Goal: Task Accomplishment & Management: Manage account settings

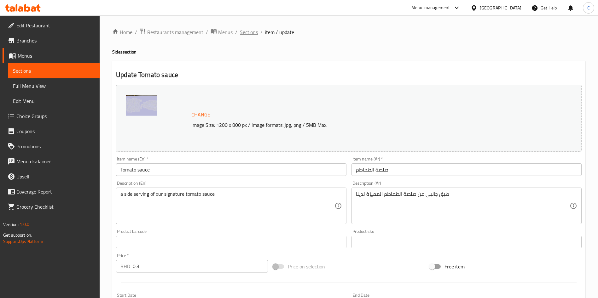
click at [245, 32] on span "Sections" at bounding box center [249, 32] width 18 height 8
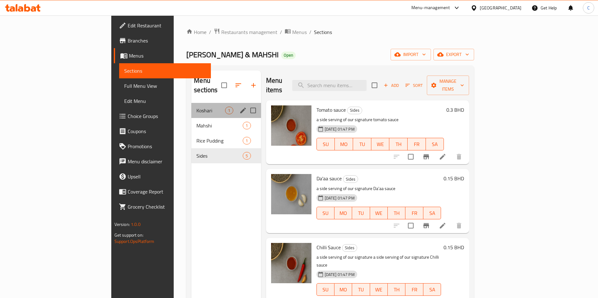
click at [191, 103] on div "Koshari 1" at bounding box center [225, 110] width 69 height 15
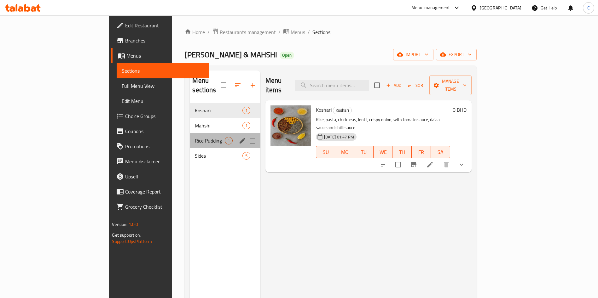
click at [190, 133] on div "Rice Pudding 1" at bounding box center [225, 140] width 70 height 15
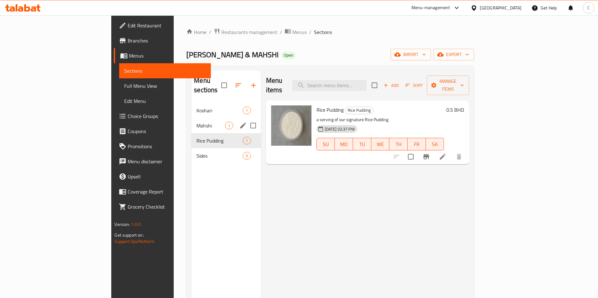
click at [191, 118] on div "Mahshi 1" at bounding box center [225, 125] width 69 height 15
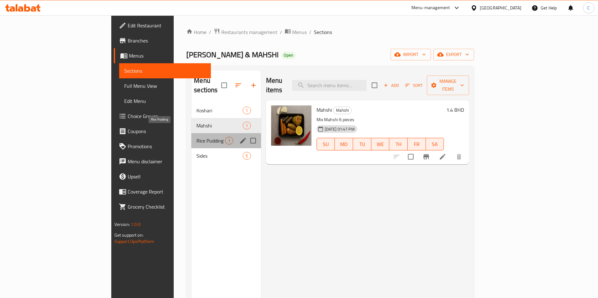
click at [196, 137] on span "Rice Pudding" at bounding box center [210, 141] width 29 height 8
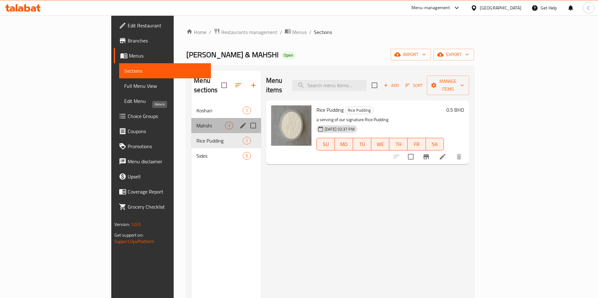
click at [196, 122] on span "Mahshi" at bounding box center [210, 126] width 29 height 8
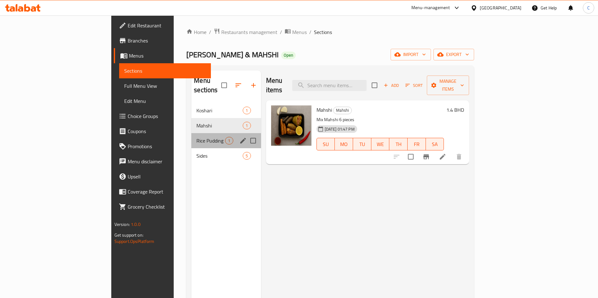
click at [191, 138] on div "Rice Pudding 1" at bounding box center [225, 140] width 69 height 15
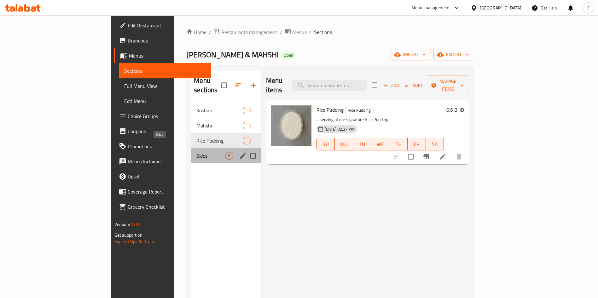
click at [196, 152] on span "Sides" at bounding box center [210, 156] width 29 height 8
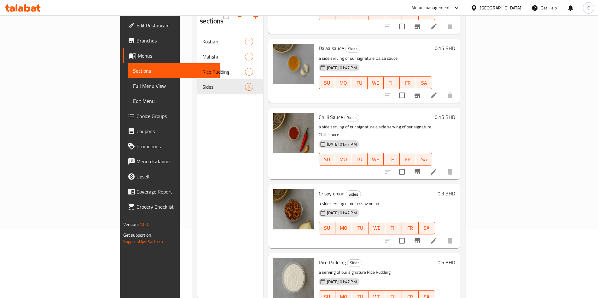
scroll to position [69, 0]
click at [436, 169] on icon at bounding box center [434, 172] width 6 height 6
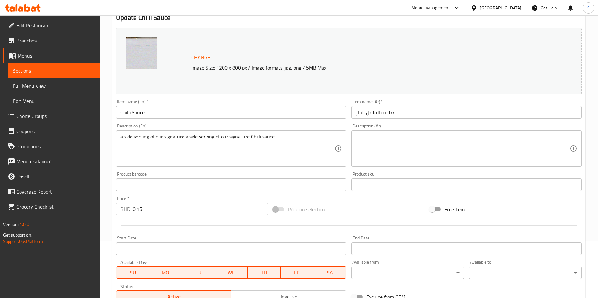
scroll to position [69, 0]
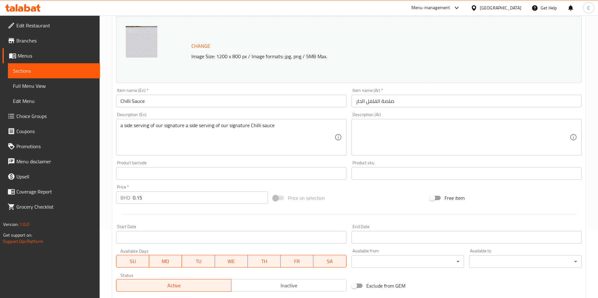
click at [419, 101] on input "صلصة الفلفل الحار" at bounding box center [466, 101] width 230 height 13
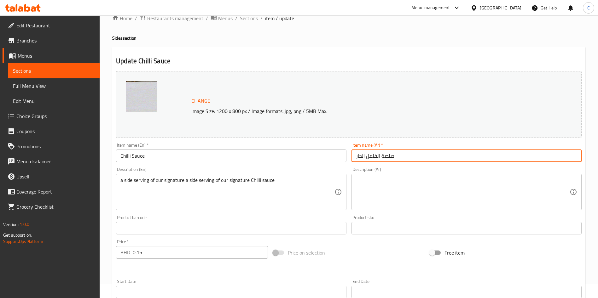
scroll to position [10, 0]
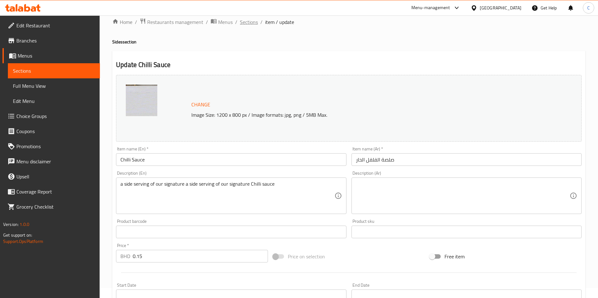
click at [249, 23] on span "Sections" at bounding box center [249, 22] width 18 height 8
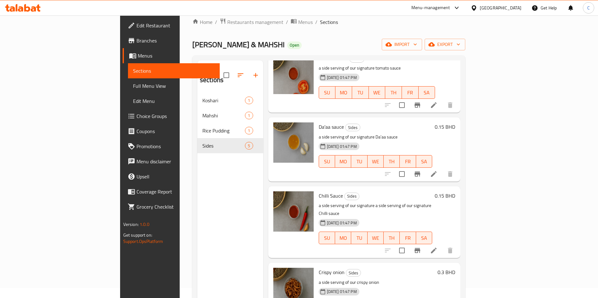
scroll to position [31, 0]
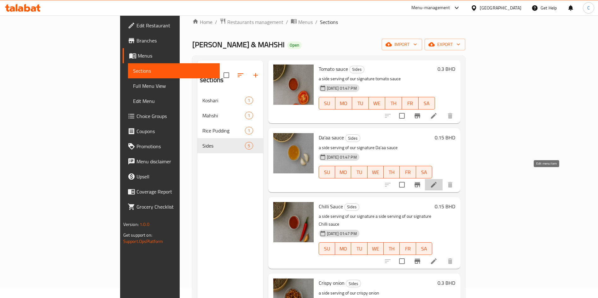
click at [437, 181] on icon at bounding box center [434, 185] width 8 height 8
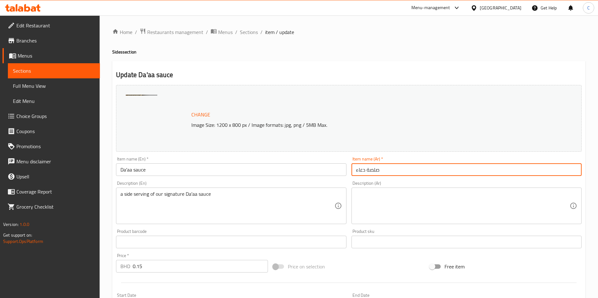
click at [389, 173] on input "صلصة دعاء" at bounding box center [466, 169] width 230 height 13
paste input "قة"
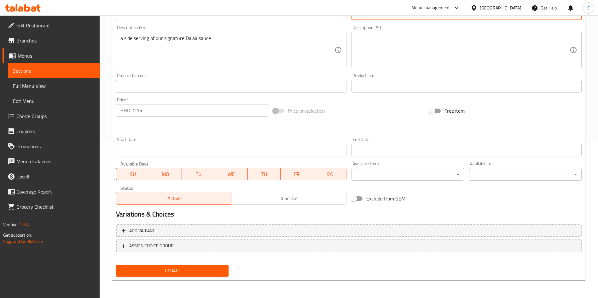
type input "دقة"
click at [203, 277] on div "Update" at bounding box center [171, 271] width 117 height 17
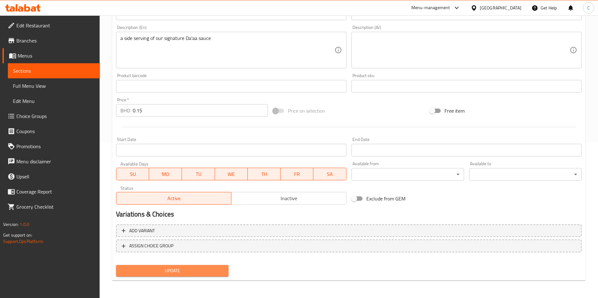
click at [203, 274] on span "Update" at bounding box center [172, 271] width 102 height 8
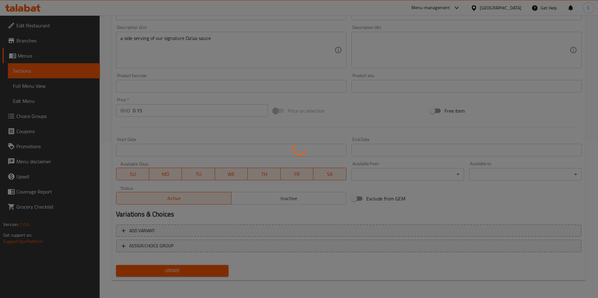
scroll to position [0, 0]
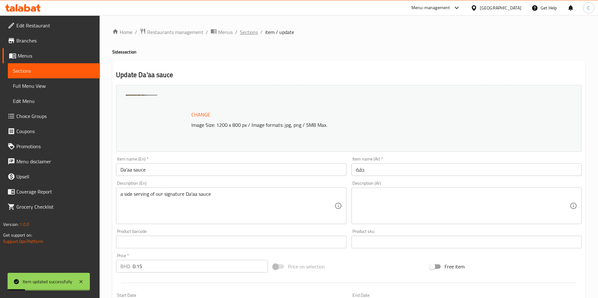
click at [248, 36] on span "Sections" at bounding box center [249, 32] width 18 height 8
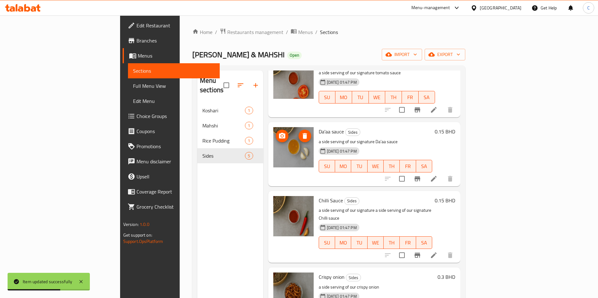
scroll to position [54, 0]
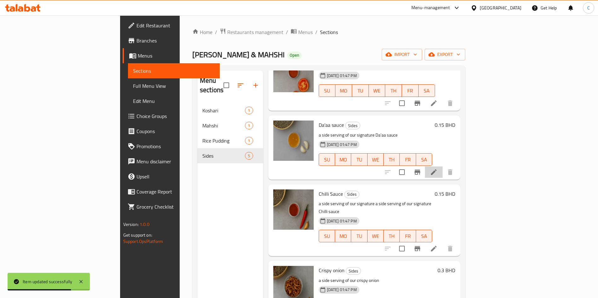
click at [442, 167] on li at bounding box center [434, 172] width 18 height 11
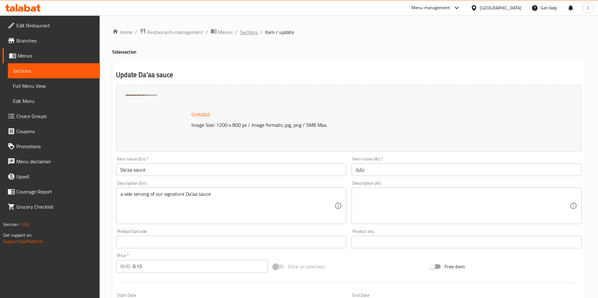
click at [255, 34] on span "Sections" at bounding box center [249, 32] width 18 height 8
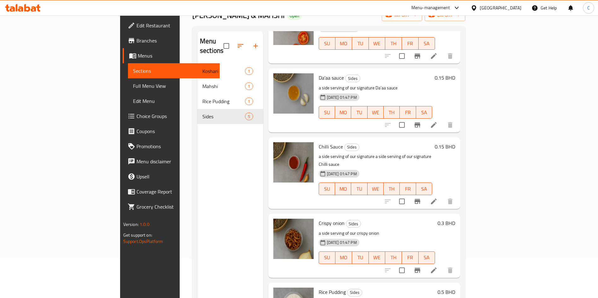
scroll to position [45, 0]
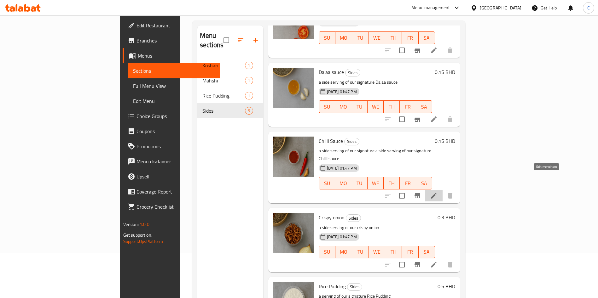
click at [436, 193] on icon at bounding box center [434, 196] width 6 height 6
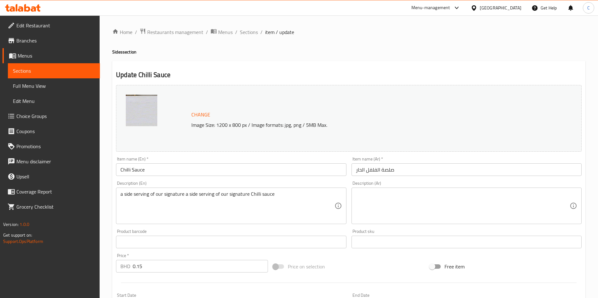
scroll to position [41, 0]
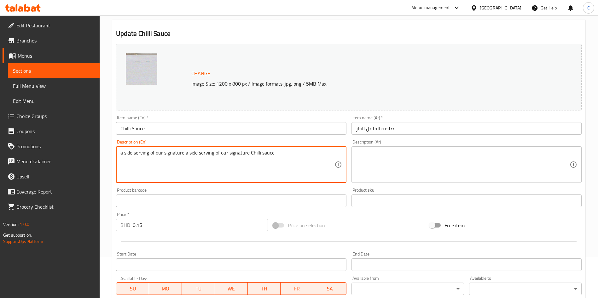
drag, startPoint x: 184, startPoint y: 154, endPoint x: 25, endPoint y: 156, distance: 158.8
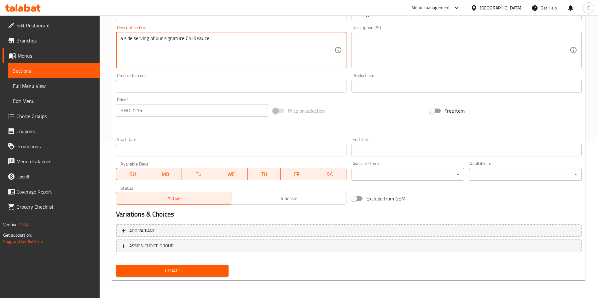
type textarea "a side serving of our signature Chilli sauce"
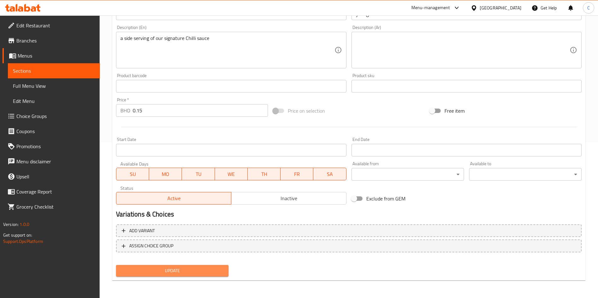
click at [169, 271] on span "Update" at bounding box center [172, 271] width 102 height 8
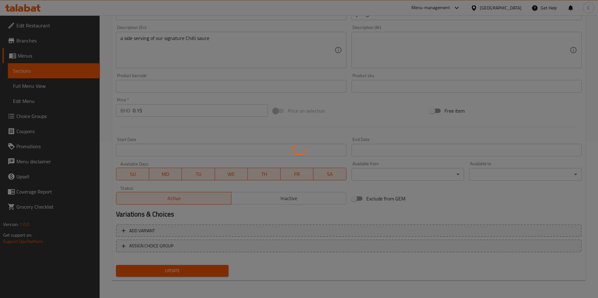
scroll to position [0, 0]
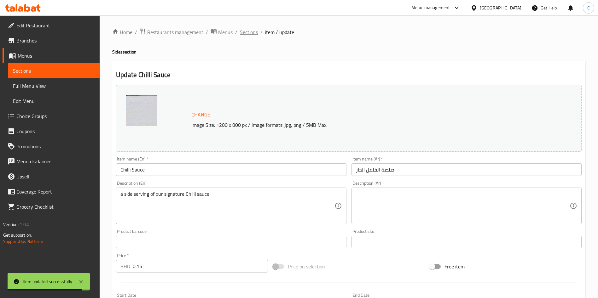
click at [249, 33] on span "Sections" at bounding box center [249, 32] width 18 height 8
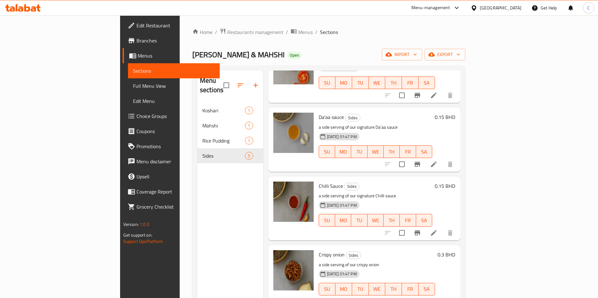
click at [197, 218] on div "Menu sections Koshari 1 Mahshi 1 Rice Pudding 1 Sides 5" at bounding box center [230, 220] width 66 height 298
click at [136, 43] on span "Branches" at bounding box center [175, 41] width 78 height 8
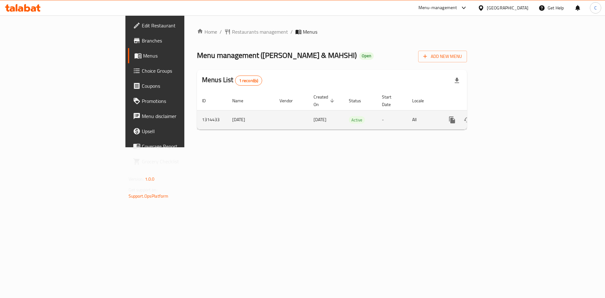
click at [500, 117] on icon "enhanced table" at bounding box center [498, 120] width 6 height 6
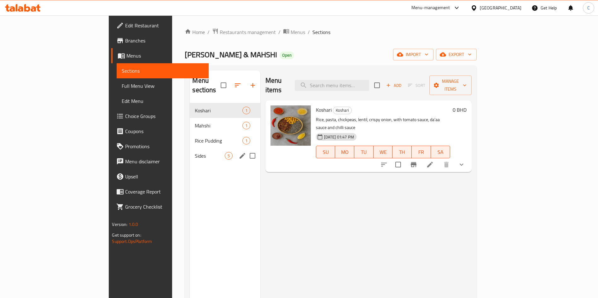
click at [195, 152] on span "Sides" at bounding box center [210, 156] width 30 height 8
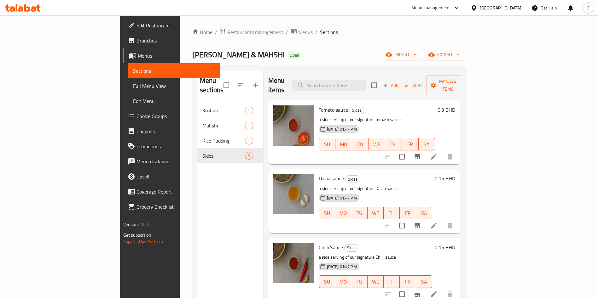
scroll to position [61, 0]
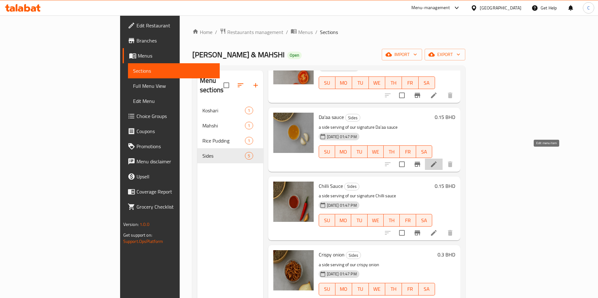
click at [436, 162] on icon at bounding box center [434, 165] width 6 height 6
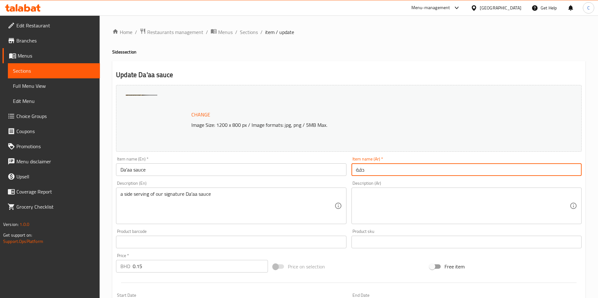
click at [373, 168] on input "دقة" at bounding box center [466, 169] width 230 height 13
paste input "د"
type input "دقة"
click at [390, 202] on textarea at bounding box center [463, 206] width 214 height 30
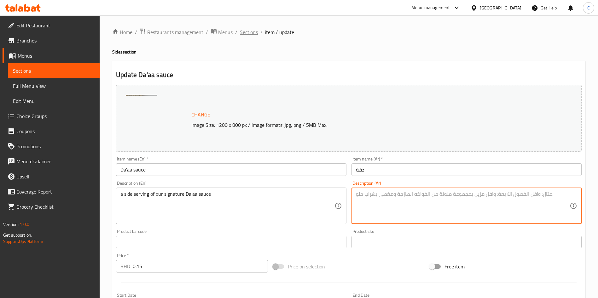
click at [245, 29] on span "Sections" at bounding box center [249, 32] width 18 height 8
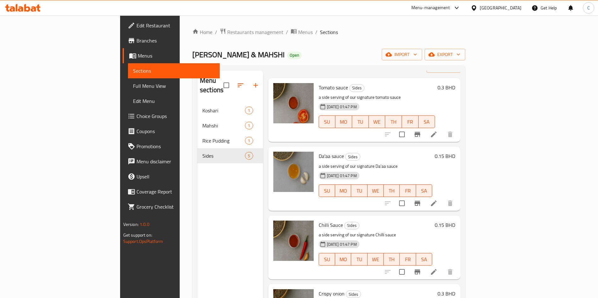
scroll to position [61, 0]
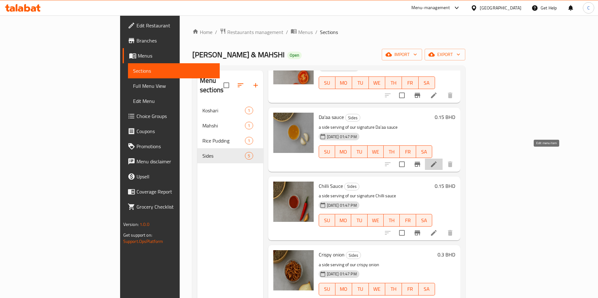
click at [437, 161] on icon at bounding box center [434, 165] width 8 height 8
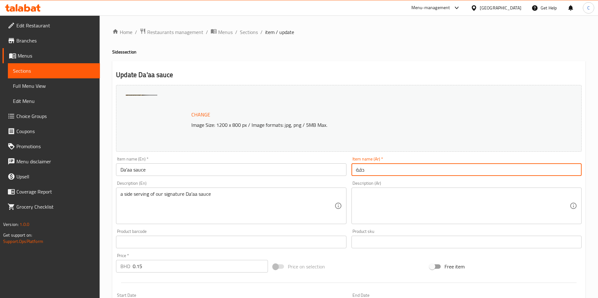
drag, startPoint x: 383, startPoint y: 169, endPoint x: 266, endPoint y: 197, distance: 120.3
click at [266, 197] on div "Change Image Size: 1200 x 800 px / Image formats: jpg, png / 5MB Max. Item name…" at bounding box center [348, 223] width 470 height 281
click at [397, 168] on input "دقة" at bounding box center [466, 169] width 230 height 13
paste input "السالسا"
click at [371, 170] on input "دقة السالسا" at bounding box center [466, 169] width 230 height 13
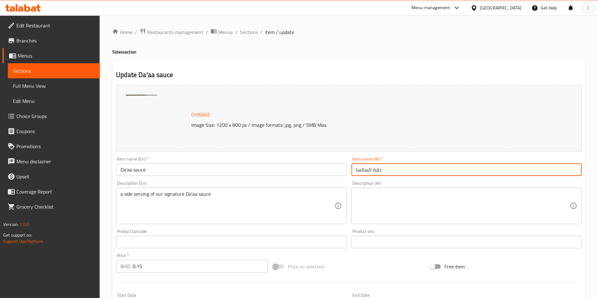
paste input "لصة"
click at [385, 174] on input "دقة صلصة" at bounding box center [466, 169] width 230 height 13
drag, startPoint x: 370, startPoint y: 170, endPoint x: 388, endPoint y: 170, distance: 18.0
click at [388, 170] on input "دقة صلصة" at bounding box center [466, 169] width 230 height 13
paste input "قة"
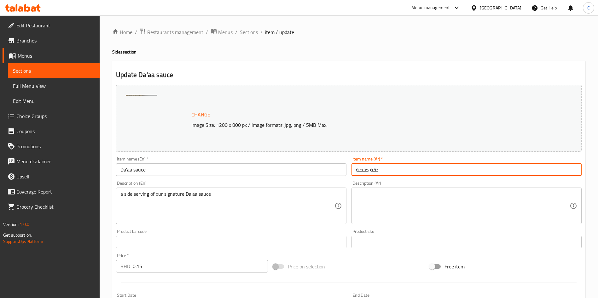
scroll to position [50, 0]
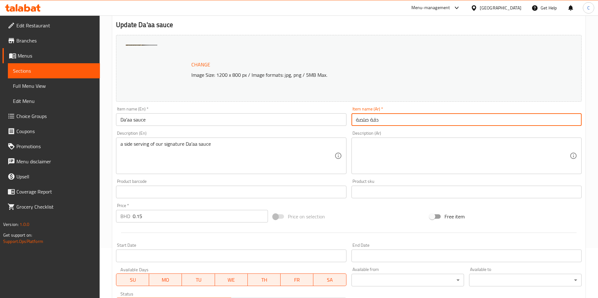
paste input "صلصة دق"
paste input "text"
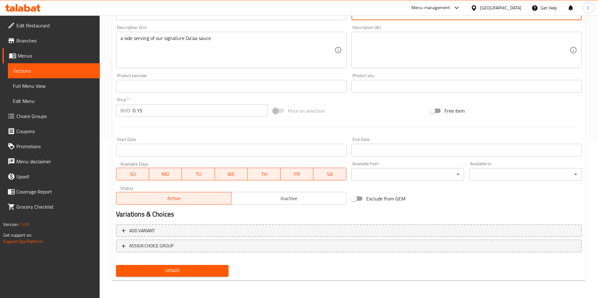
type input "صلصة دقة"
click at [206, 271] on span "Update" at bounding box center [172, 271] width 102 height 8
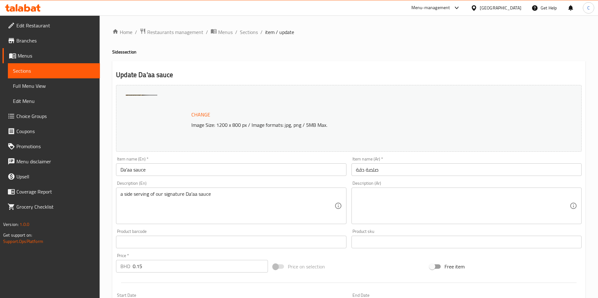
click at [21, 11] on icon at bounding box center [20, 8] width 5 height 5
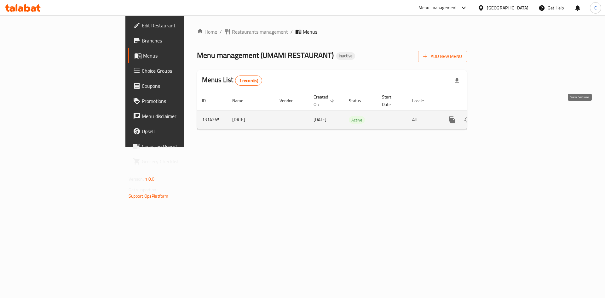
click at [501, 116] on icon "enhanced table" at bounding box center [498, 120] width 8 height 8
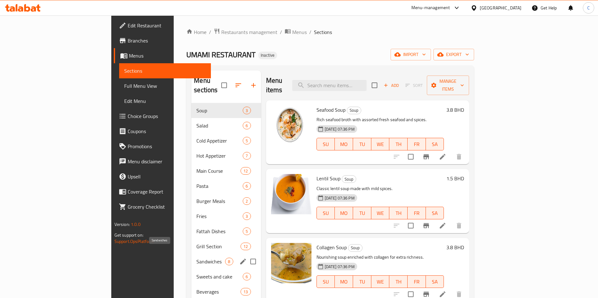
scroll to position [88, 0]
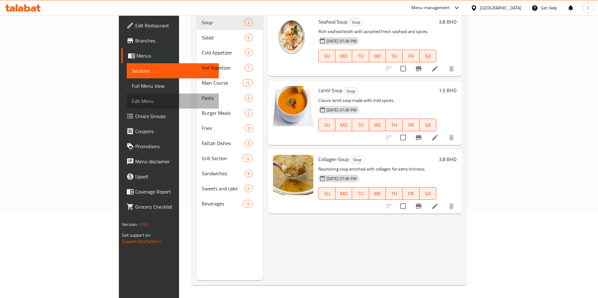
click at [132, 100] on span "Edit Menu" at bounding box center [173, 101] width 82 height 8
